Goal: Task Accomplishment & Management: Use online tool/utility

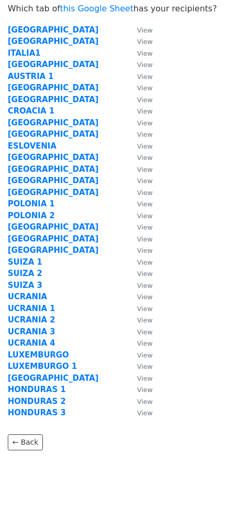
scroll to position [37, 0]
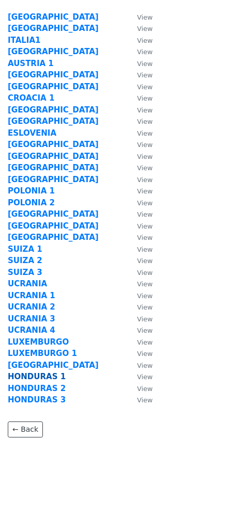
click at [43, 377] on strong "HONDURAS 1" at bounding box center [37, 376] width 58 height 9
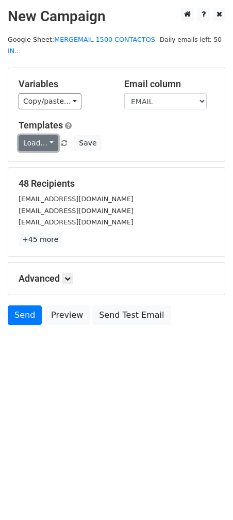
click at [41, 135] on link "Load..." at bounding box center [39, 143] width 40 height 16
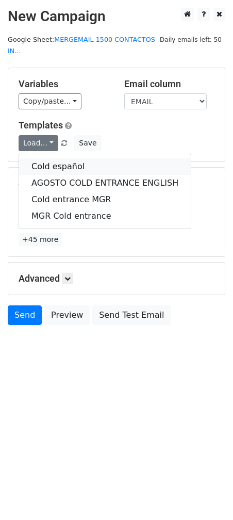
click at [87, 158] on link "Cold español" at bounding box center [105, 166] width 172 height 17
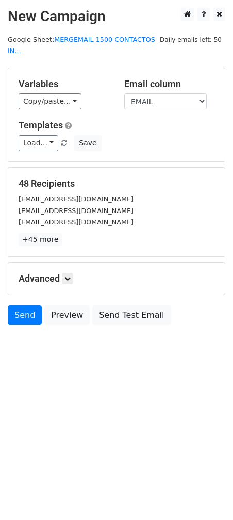
click at [67, 273] on h5 "Advanced" at bounding box center [117, 278] width 196 height 11
click at [69, 276] on icon at bounding box center [68, 279] width 6 height 6
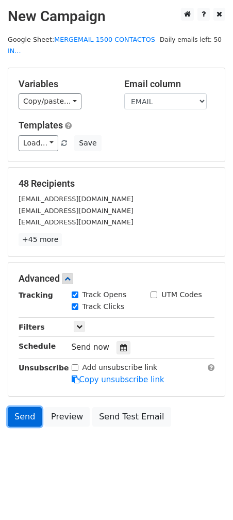
click at [23, 407] on link "Send" at bounding box center [25, 417] width 34 height 20
